Goal: Book appointment/travel/reservation

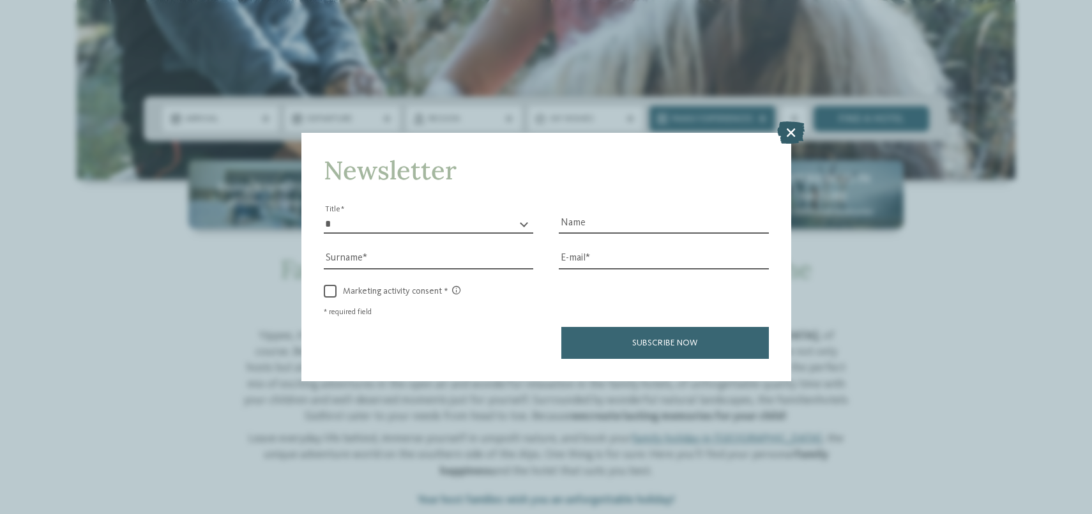
click at [790, 137] on icon at bounding box center [790, 132] width 27 height 22
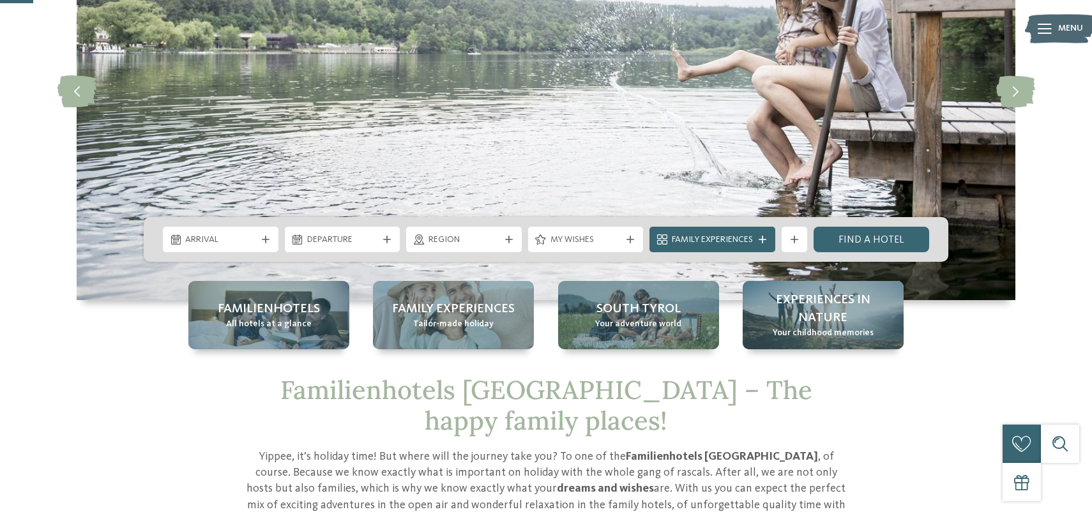
scroll to position [183, 0]
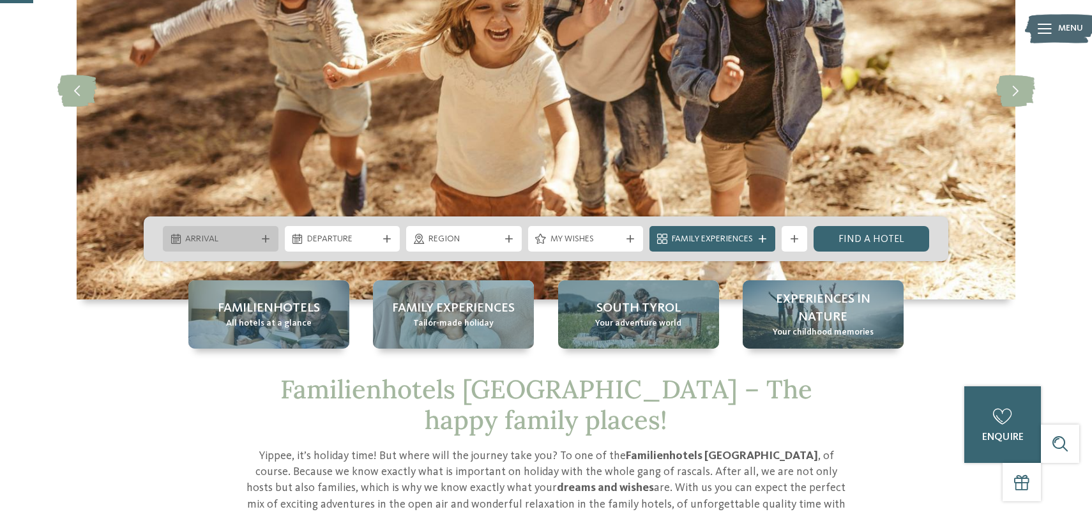
click at [237, 241] on span "Arrival" at bounding box center [220, 239] width 71 height 13
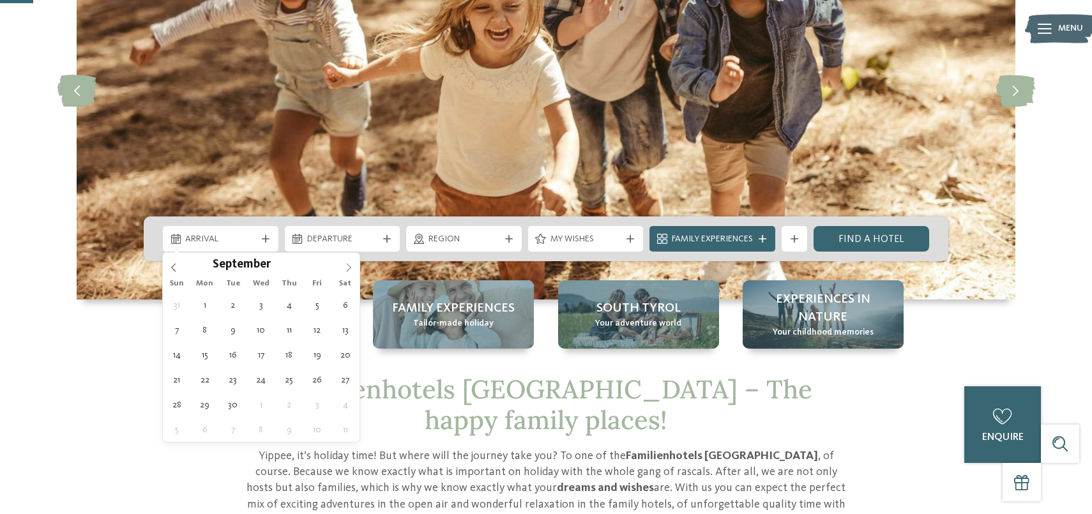
click at [346, 269] on icon at bounding box center [348, 267] width 9 height 9
type input "****"
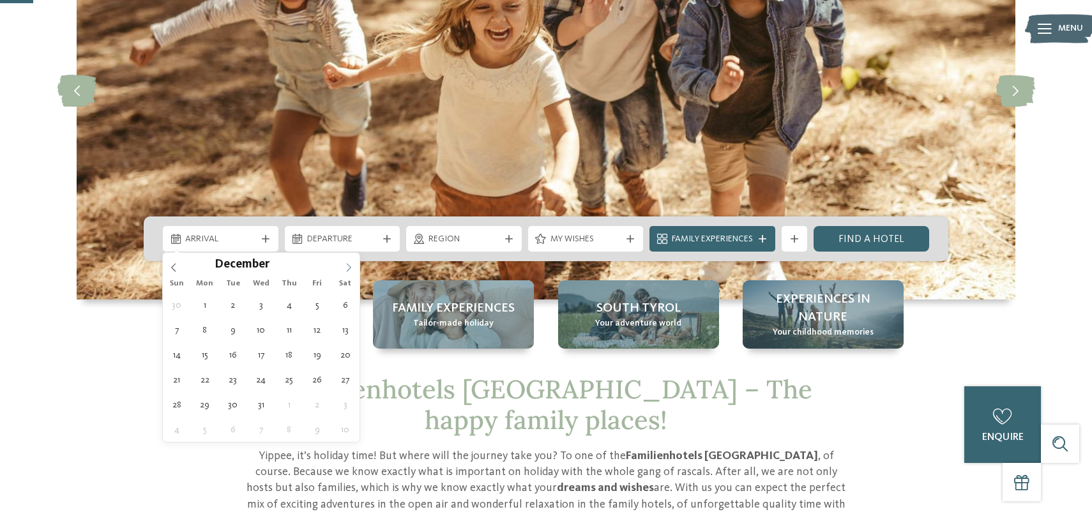
click at [346, 269] on icon at bounding box center [348, 267] width 9 height 9
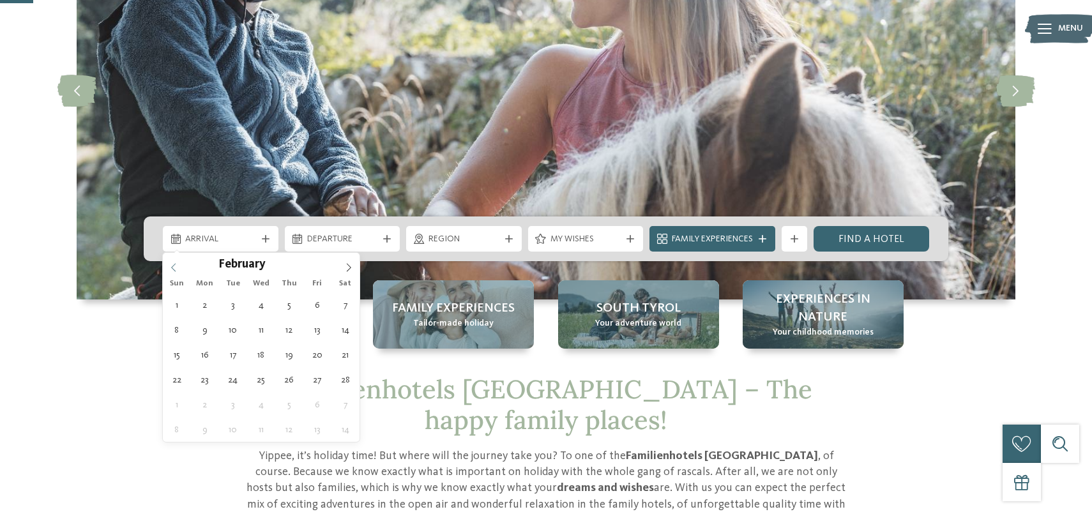
click at [172, 268] on icon at bounding box center [173, 267] width 9 height 9
type div "[DATE]"
type input "****"
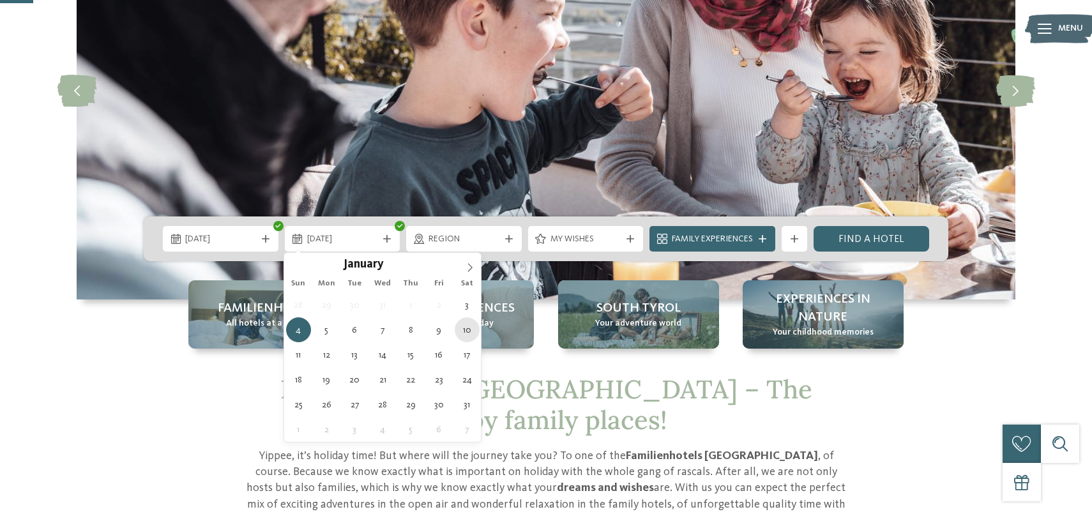
type div "[DATE]"
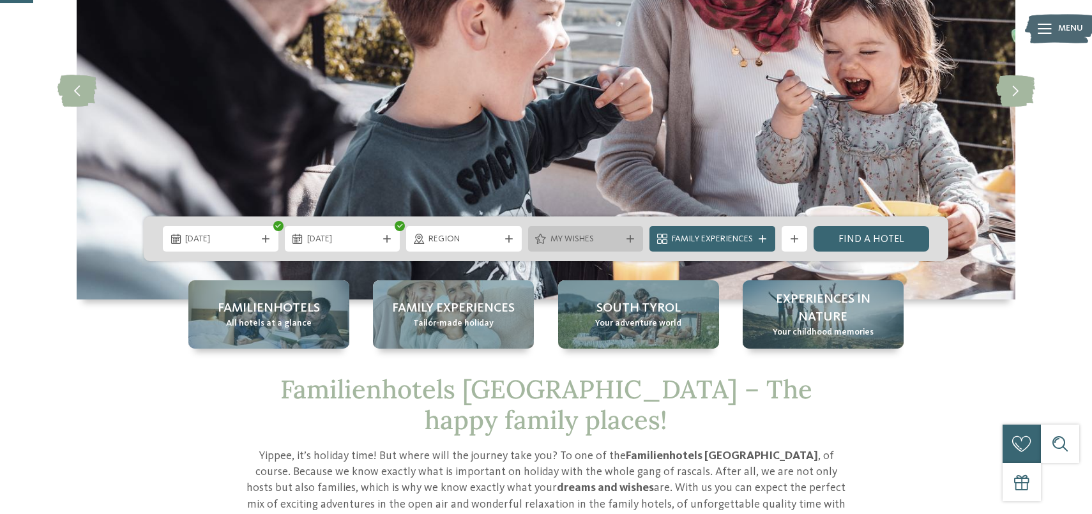
click at [590, 239] on span "My wishes" at bounding box center [585, 239] width 71 height 13
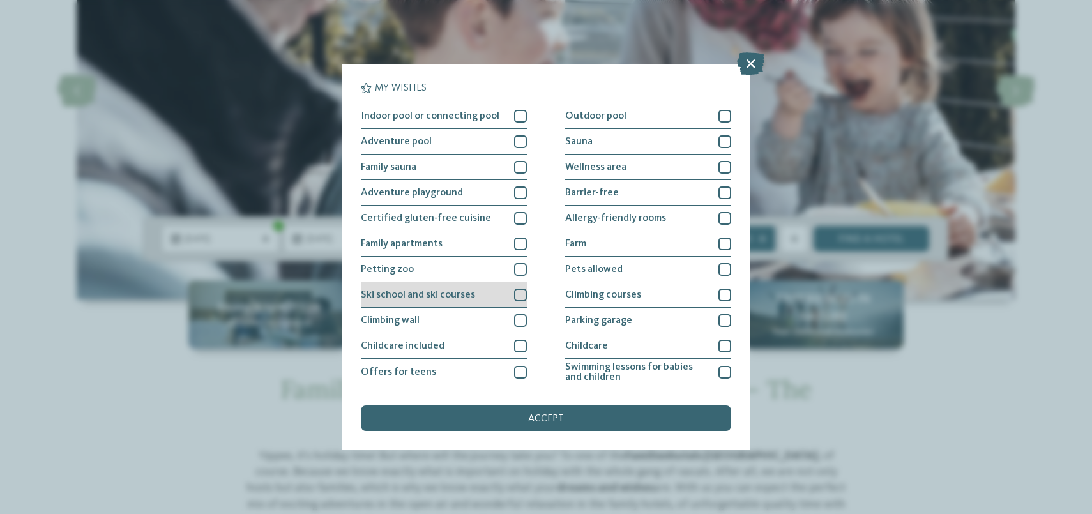
click at [521, 294] on div at bounding box center [520, 295] width 13 height 13
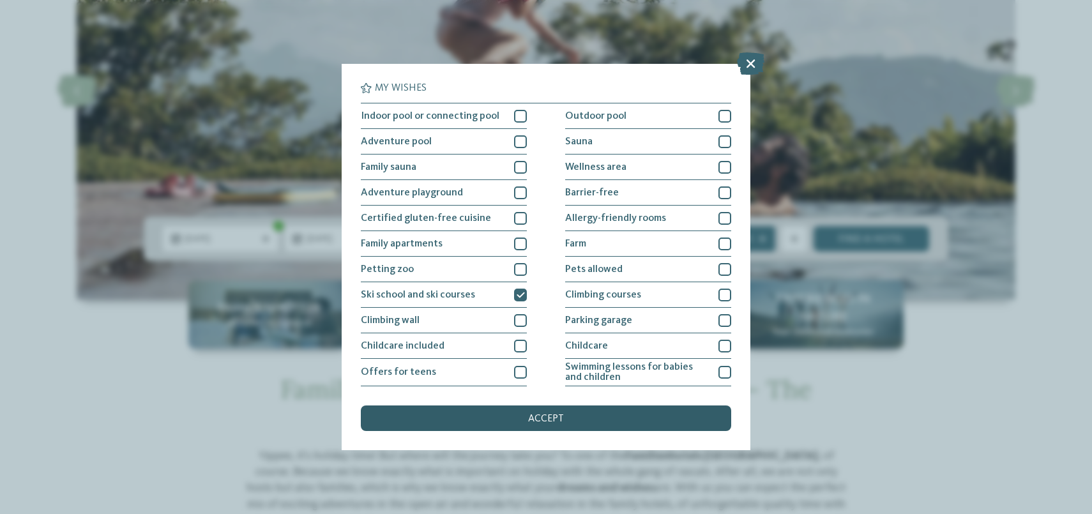
click at [518, 421] on div "accept" at bounding box center [546, 418] width 370 height 26
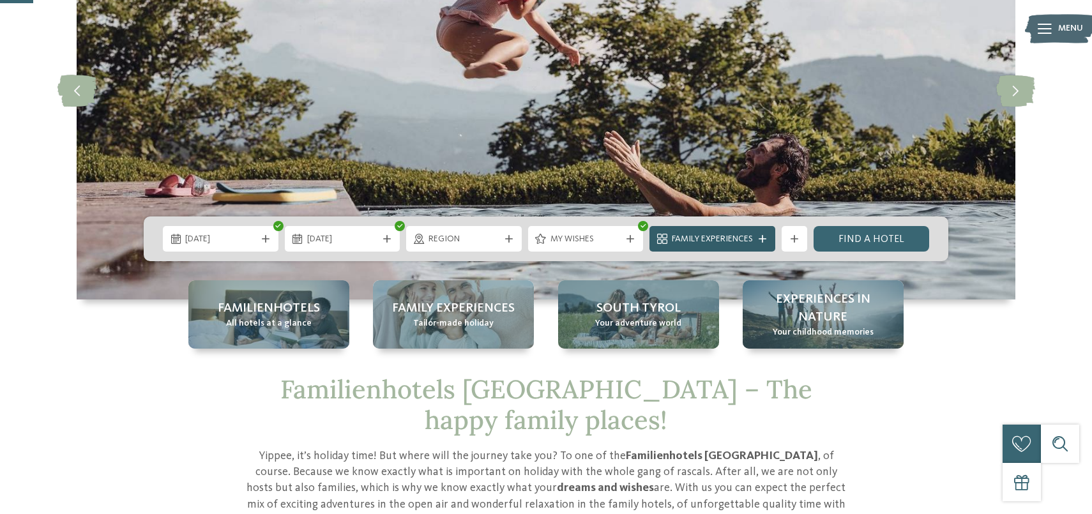
click at [719, 242] on span "Family Experiences" at bounding box center [712, 239] width 81 height 13
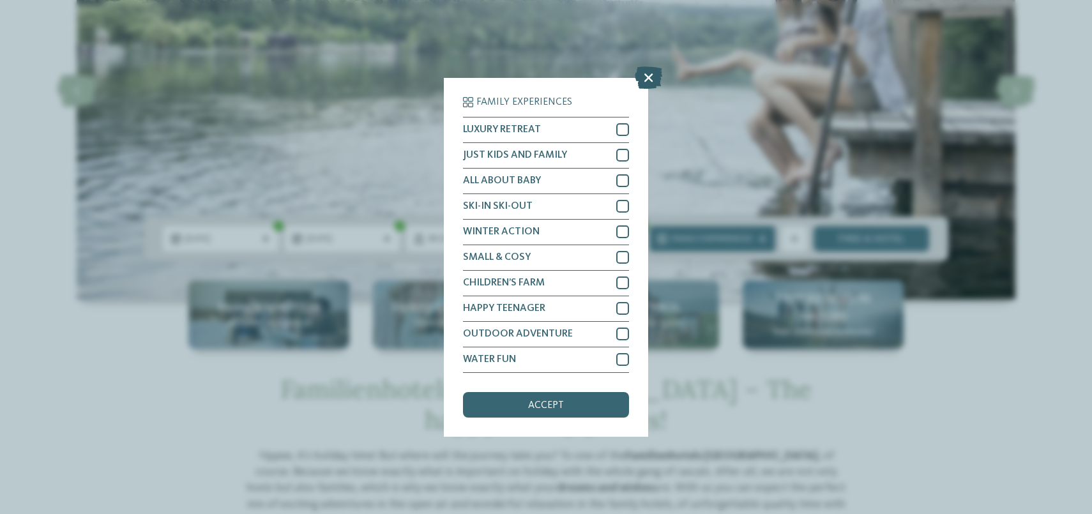
click at [642, 75] on icon at bounding box center [647, 77] width 27 height 22
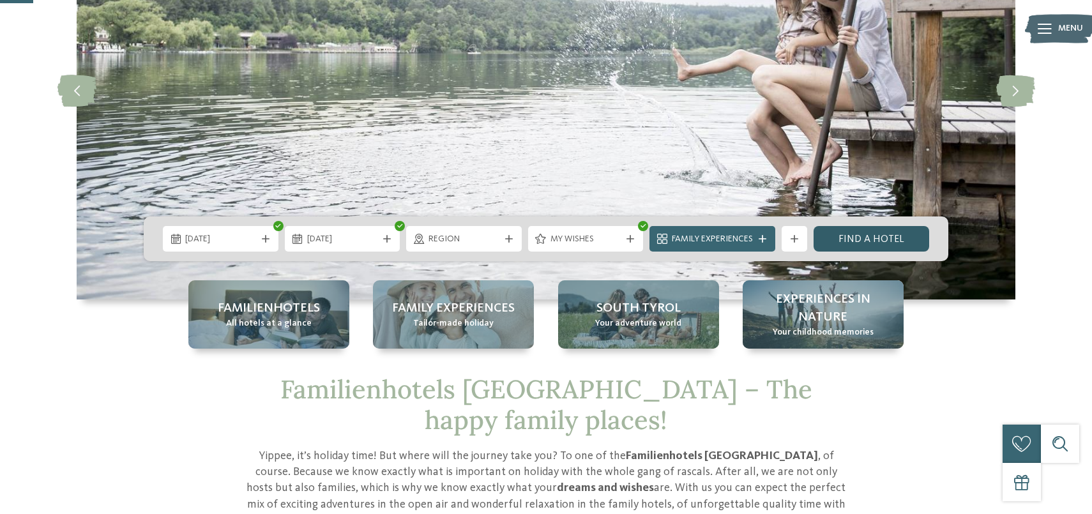
click at [855, 238] on link "Find a hotel" at bounding box center [871, 239] width 116 height 26
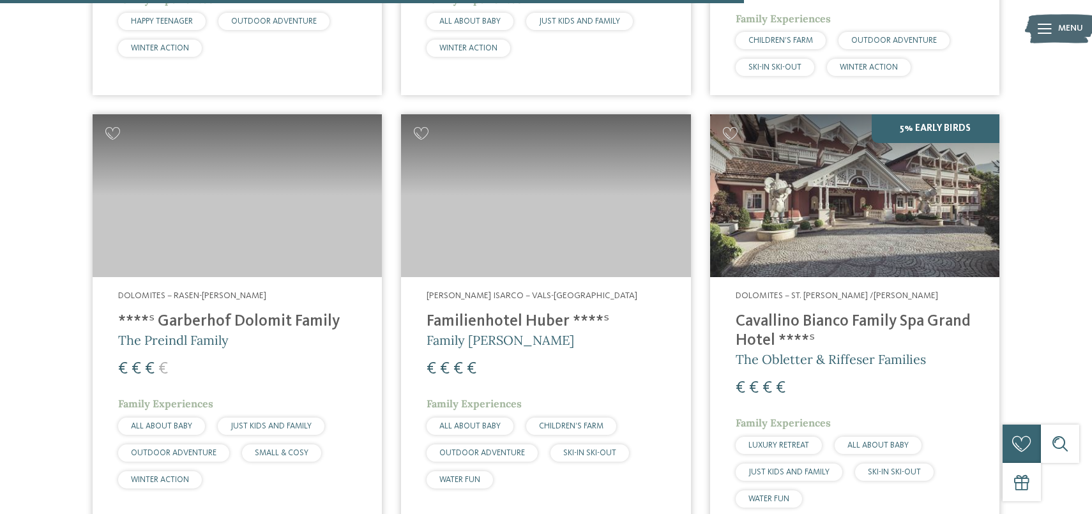
scroll to position [1617, 0]
